Goal: Task Accomplishment & Management: Use online tool/utility

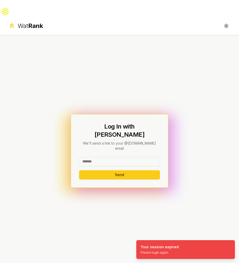
click at [131, 157] on input at bounding box center [119, 161] width 81 height 9
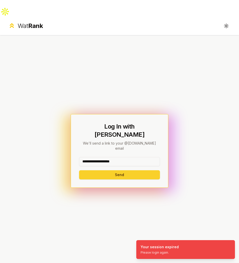
click at [113, 170] on button "Send" at bounding box center [119, 174] width 81 height 9
click at [114, 170] on button "Send" at bounding box center [119, 174] width 81 height 9
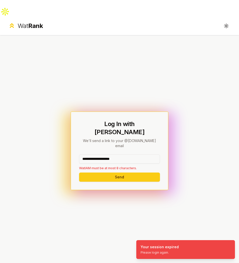
click at [129, 155] on input "**********" at bounding box center [119, 159] width 81 height 9
drag, startPoint x: 95, startPoint y: 135, endPoint x: 137, endPoint y: 142, distance: 42.7
click at [135, 155] on div "**********" at bounding box center [119, 163] width 81 height 16
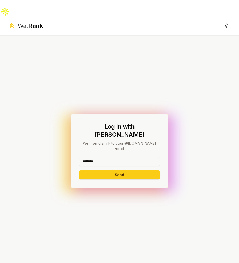
type input "********"
click at [79, 170] on button "Send" at bounding box center [119, 174] width 81 height 9
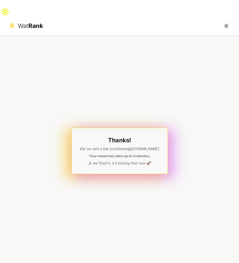
drag, startPoint x: 52, startPoint y: 101, endPoint x: 43, endPoint y: 103, distance: 8.8
click at [51, 101] on div "Thanks! We've sent a link to e24marti @[DOMAIN_NAME] Your email may take up to …" at bounding box center [119, 151] width 239 height 232
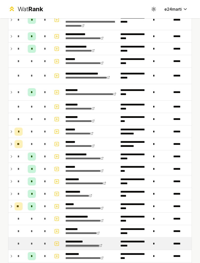
scroll to position [372, 0]
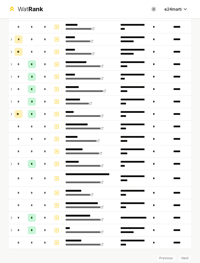
click at [182, 256] on div "Previous Next" at bounding box center [100, 255] width 184 height 13
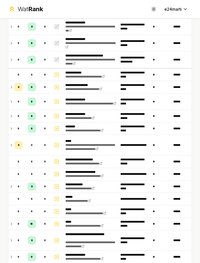
scroll to position [0, 0]
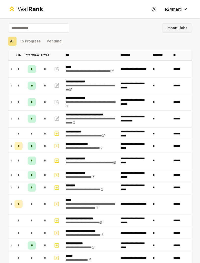
click at [175, 28] on button "Import Jobs" at bounding box center [177, 27] width 30 height 9
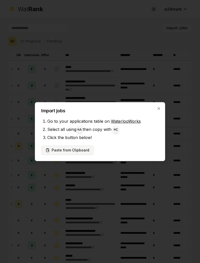
click at [79, 149] on button "Paste from Clipboard" at bounding box center [67, 150] width 52 height 9
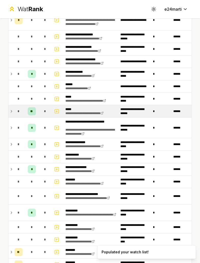
scroll to position [188, 0]
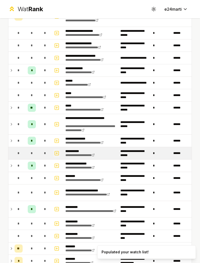
click at [58, 152] on rect "button" at bounding box center [57, 154] width 4 height 4
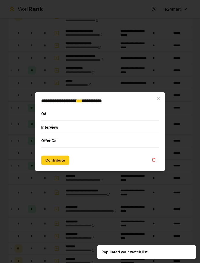
click at [57, 128] on button "Interview" at bounding box center [100, 127] width 118 height 13
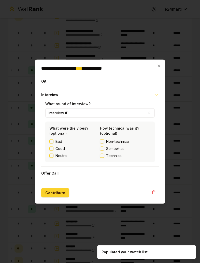
click at [61, 192] on button "Contribute" at bounding box center [55, 192] width 28 height 9
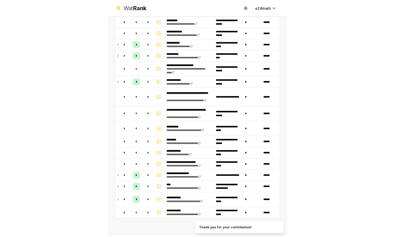
scroll to position [522, 0]
